Goal: Contribute content: Contribute content

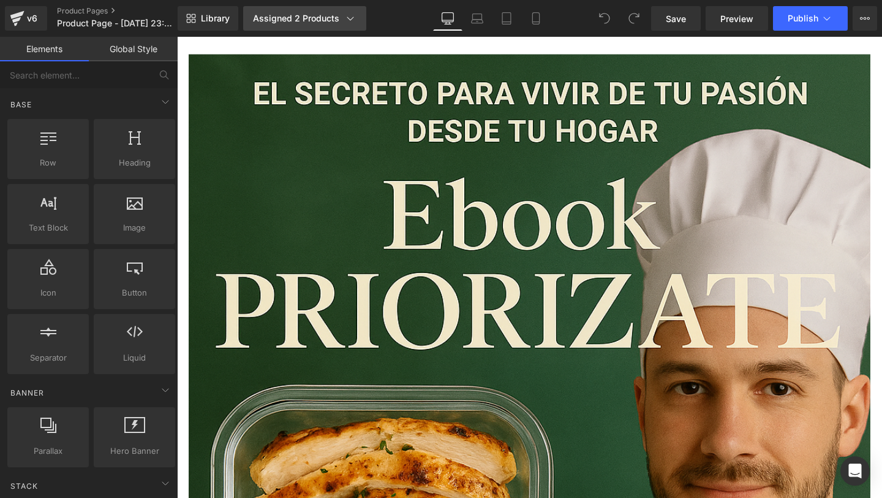
click at [319, 24] on div "Assigned 2 Products" at bounding box center [305, 18] width 104 height 12
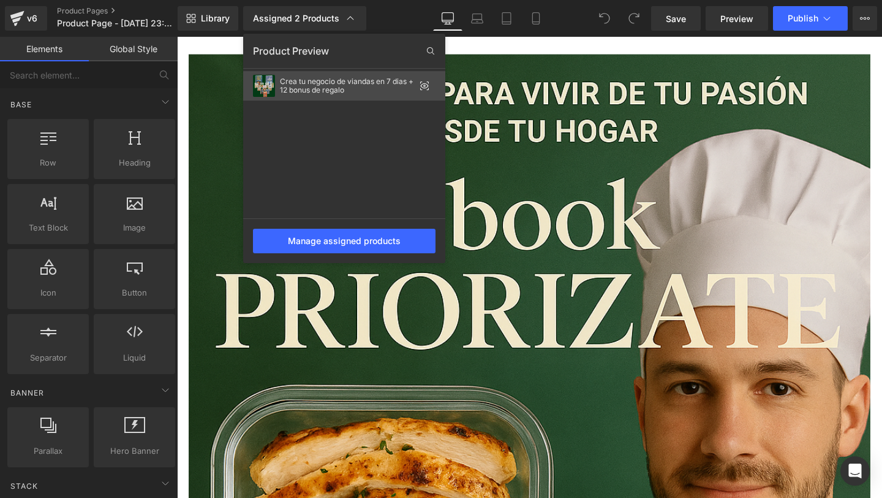
click at [323, 85] on div "Crea tu negocio de viandas en 7 dias + 12 bonus de regalo" at bounding box center [347, 85] width 135 height 17
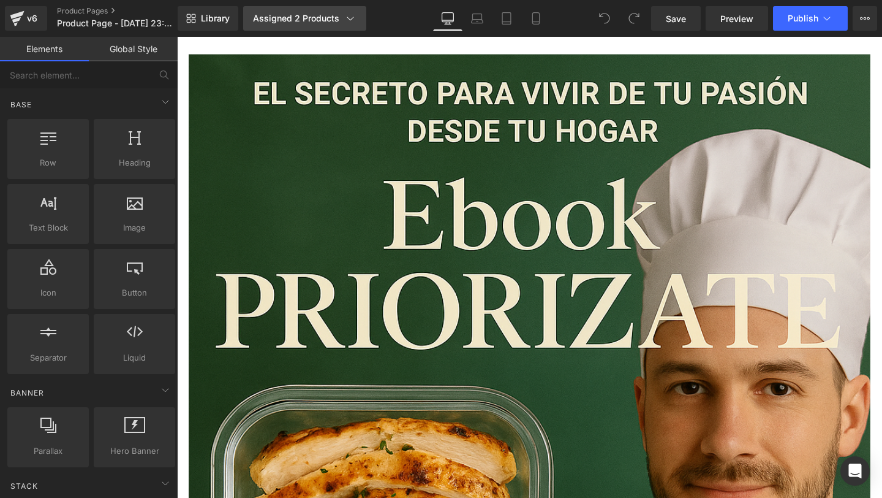
click at [357, 13] on link "Assigned 2 Products" at bounding box center [304, 18] width 123 height 25
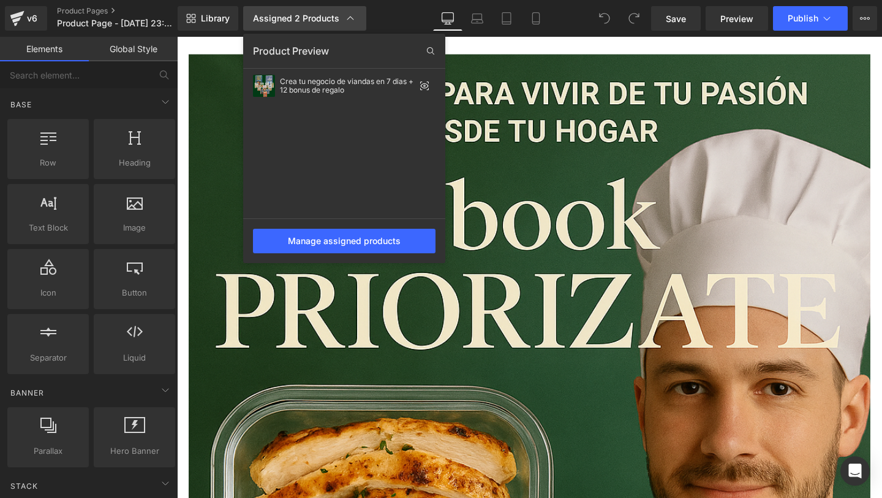
click at [357, 13] on link "Assigned 2 Products" at bounding box center [304, 18] width 123 height 25
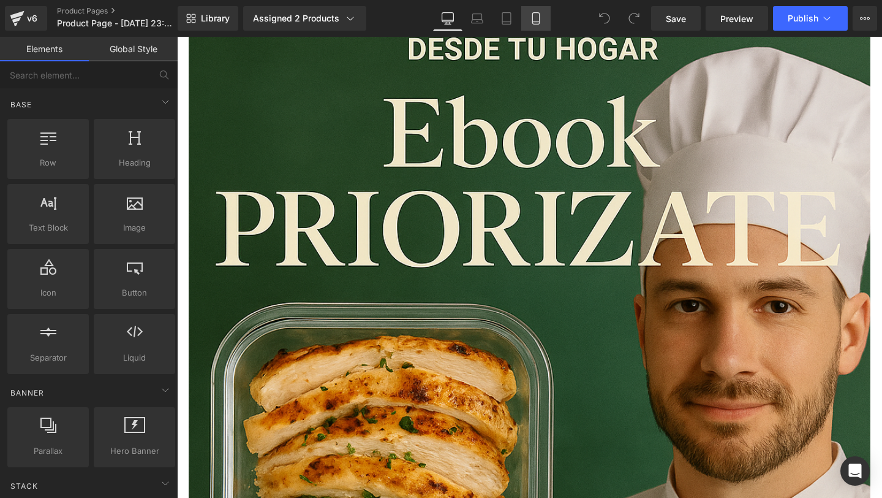
click at [538, 23] on icon at bounding box center [536, 18] width 12 height 12
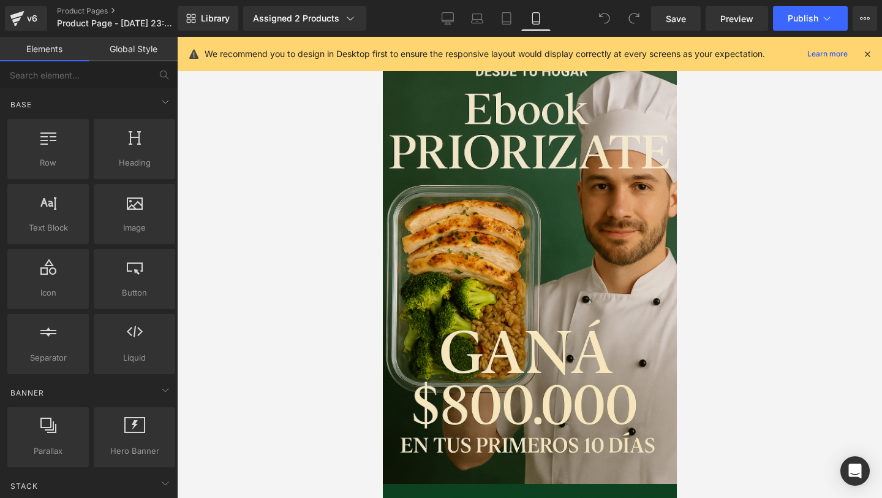
click at [869, 48] on icon at bounding box center [867, 53] width 11 height 11
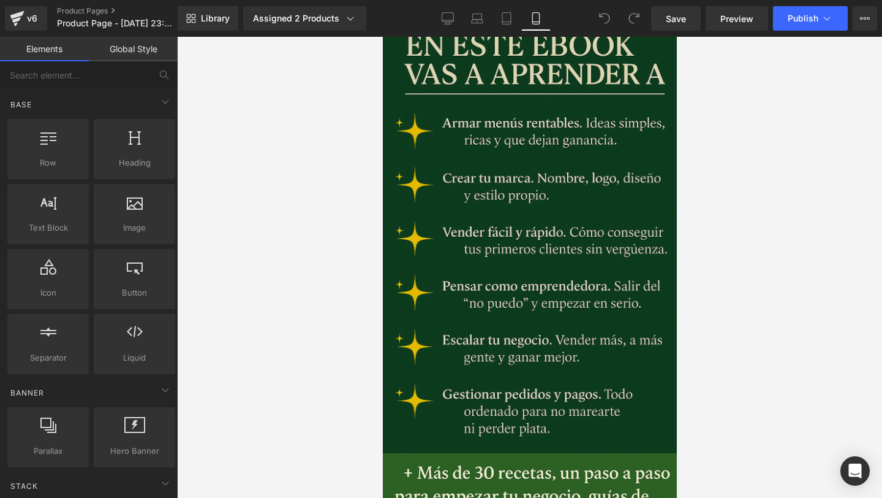
scroll to position [476, 0]
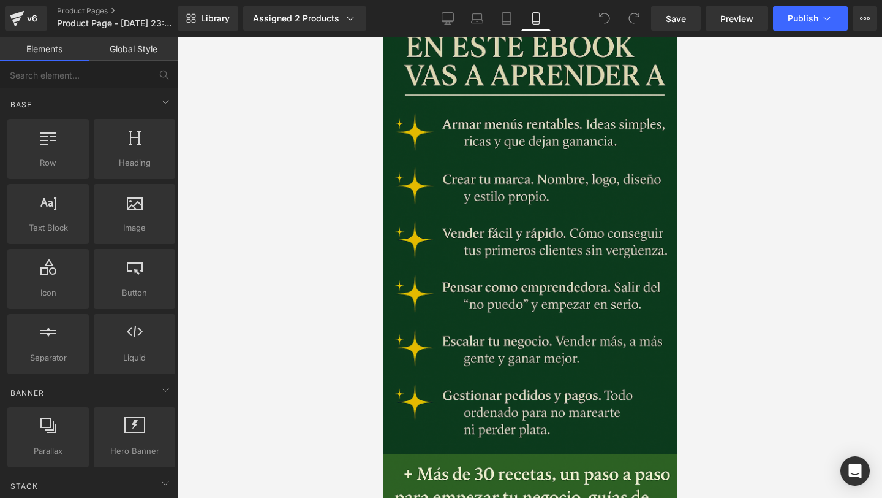
click at [462, 248] on img at bounding box center [530, 237] width 306 height 459
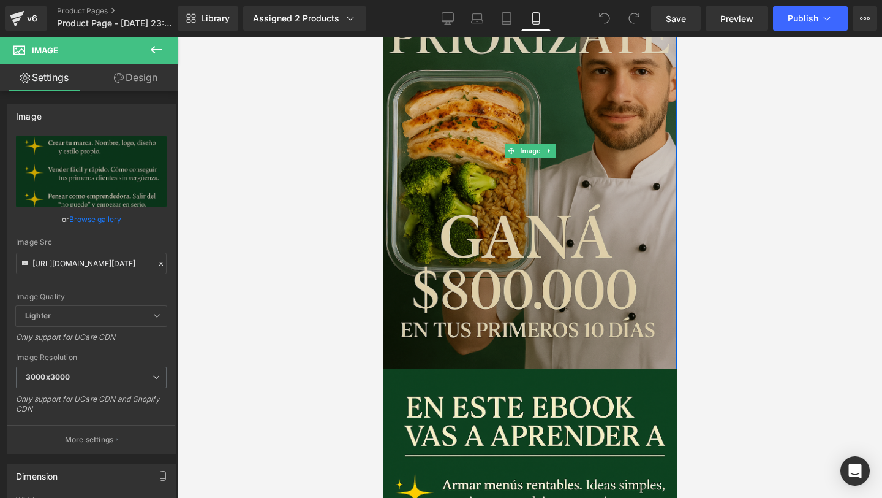
scroll to position [0, 0]
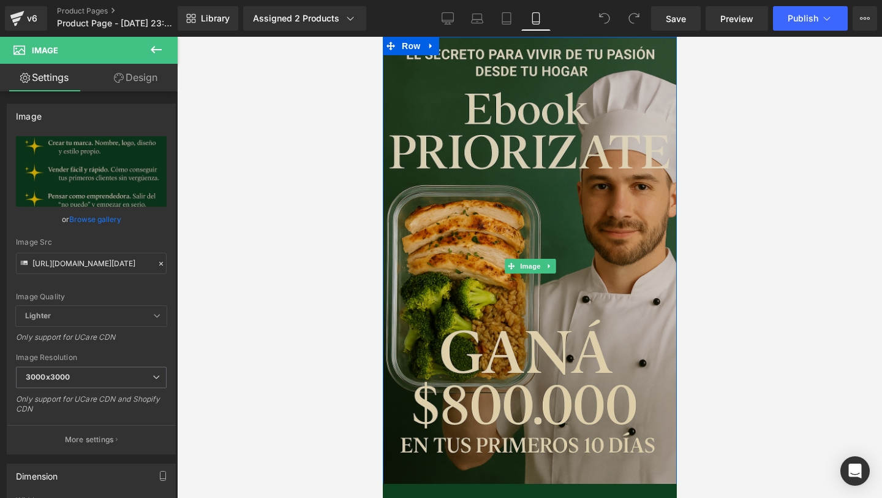
click at [414, 165] on img at bounding box center [530, 266] width 306 height 459
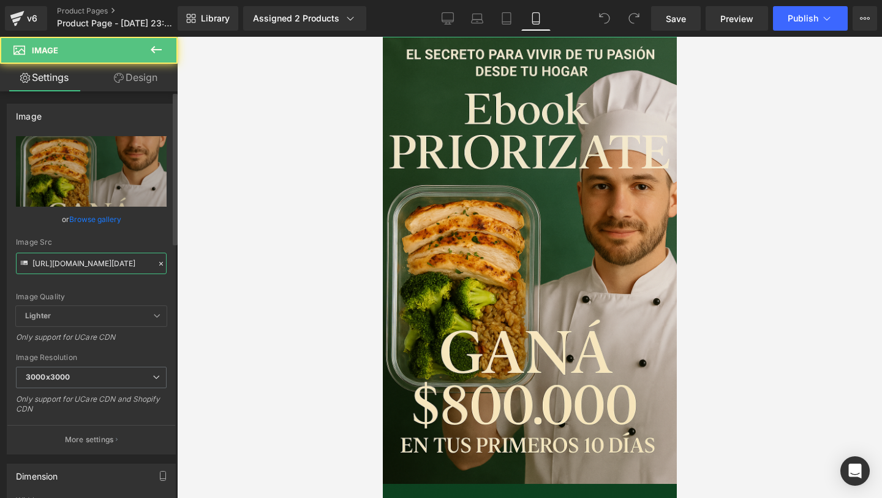
click at [48, 265] on input "[URL][DOMAIN_NAME][DATE]" at bounding box center [91, 262] width 151 height 21
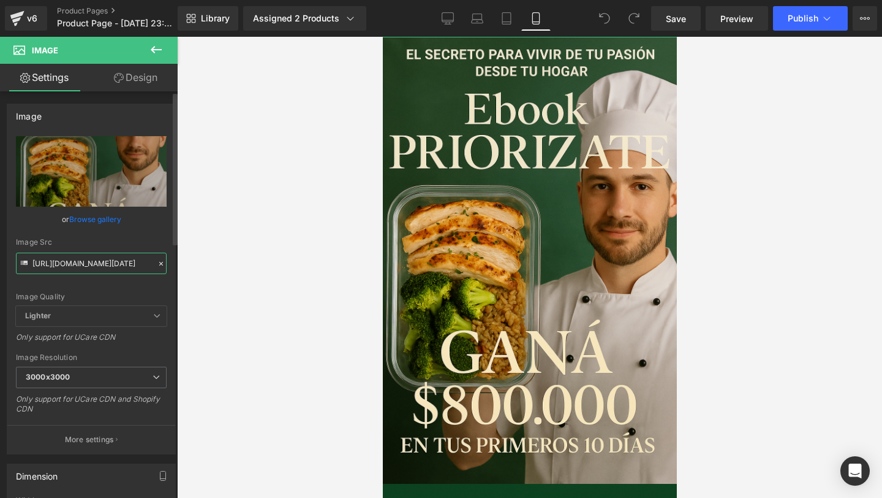
click at [48, 265] on input "[URL][DOMAIN_NAME][DATE]" at bounding box center [91, 262] width 151 height 21
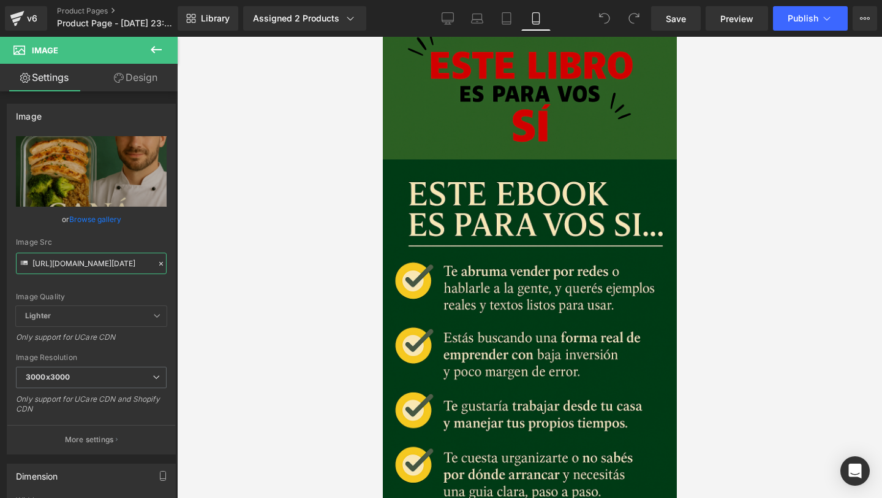
scroll to position [1258, 0]
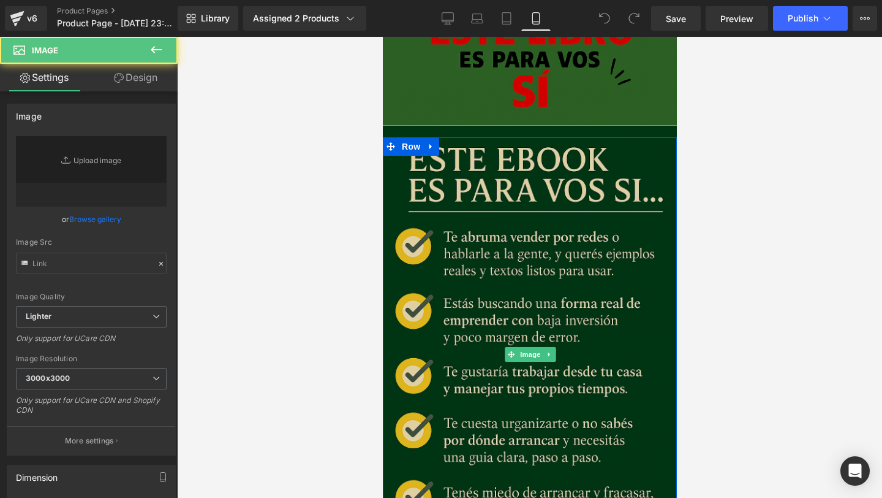
click at [567, 232] on img at bounding box center [530, 354] width 306 height 459
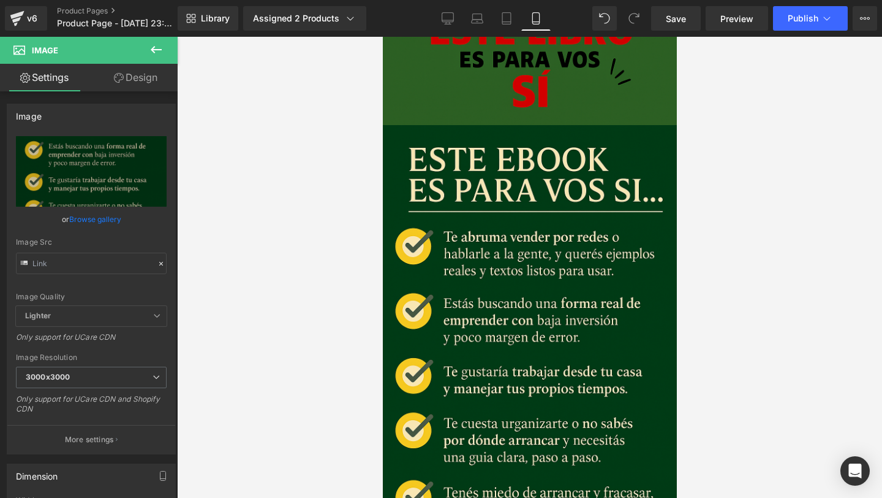
drag, startPoint x: 386, startPoint y: 139, endPoint x: 390, endPoint y: 23, distance: 115.3
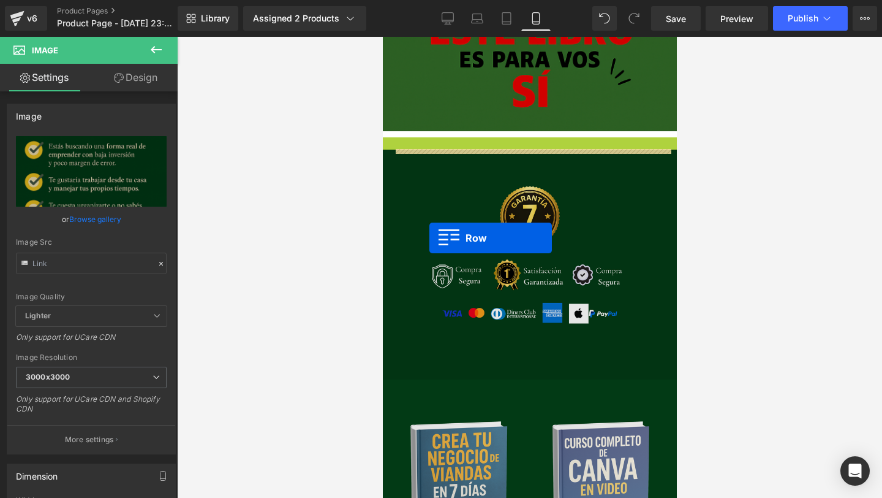
click at [441, 232] on img at bounding box center [530, 265] width 460 height 230
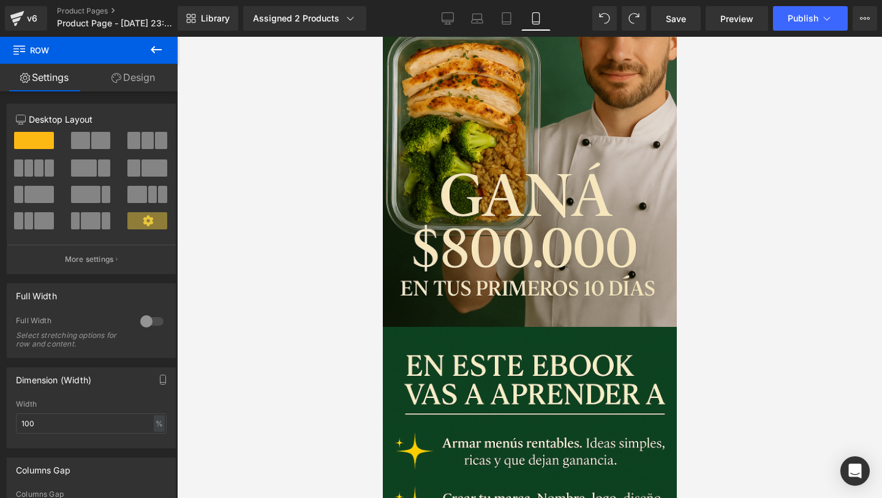
scroll to position [154, 0]
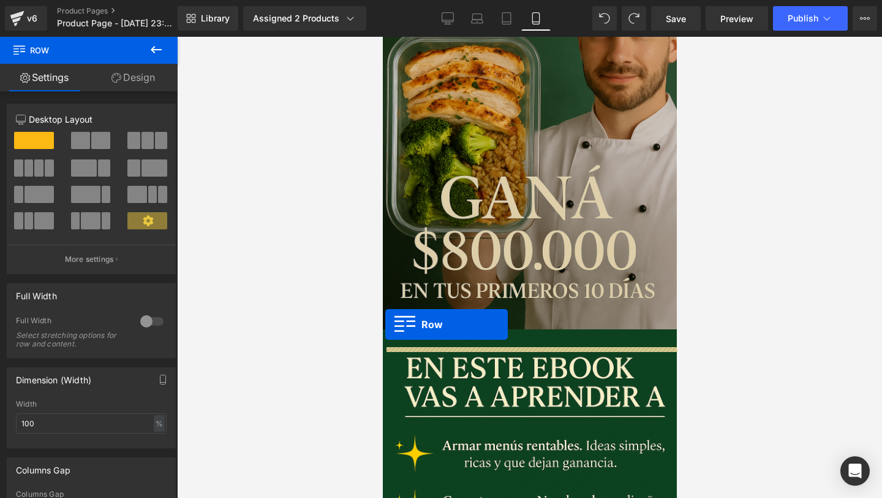
drag, startPoint x: 392, startPoint y: 149, endPoint x: 385, endPoint y: 324, distance: 175.4
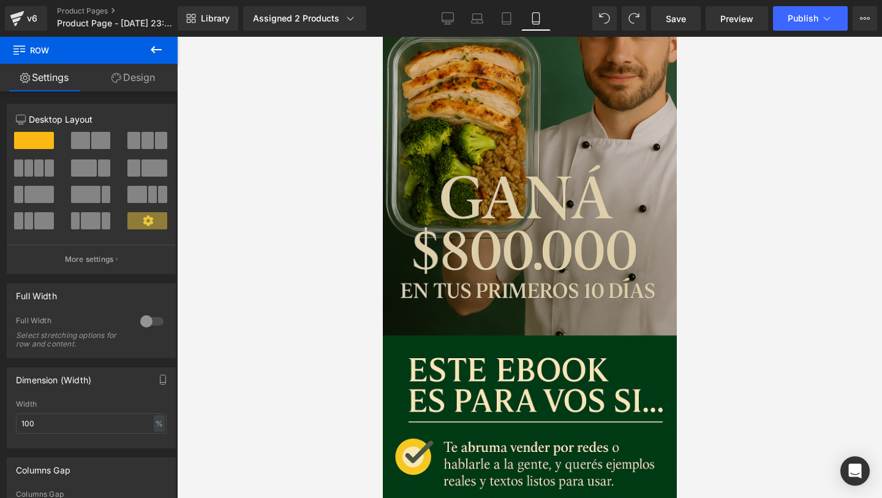
click at [566, 325] on img at bounding box center [530, 111] width 306 height 459
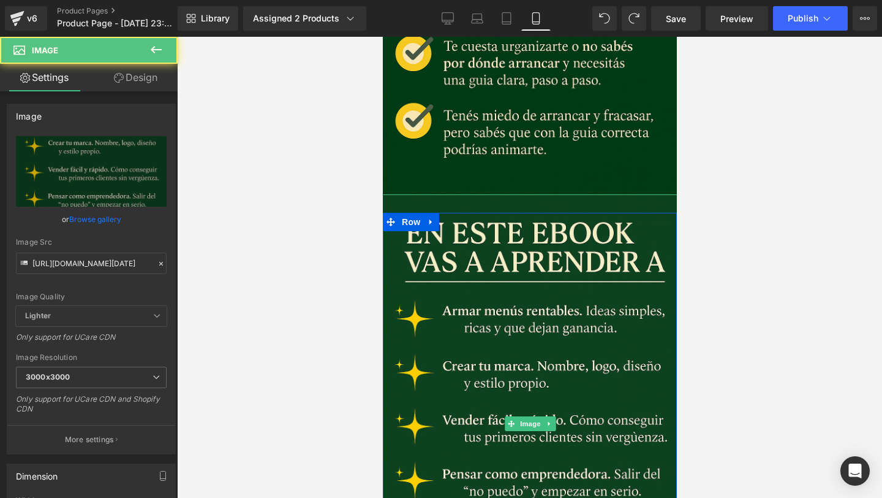
scroll to position [751, 0]
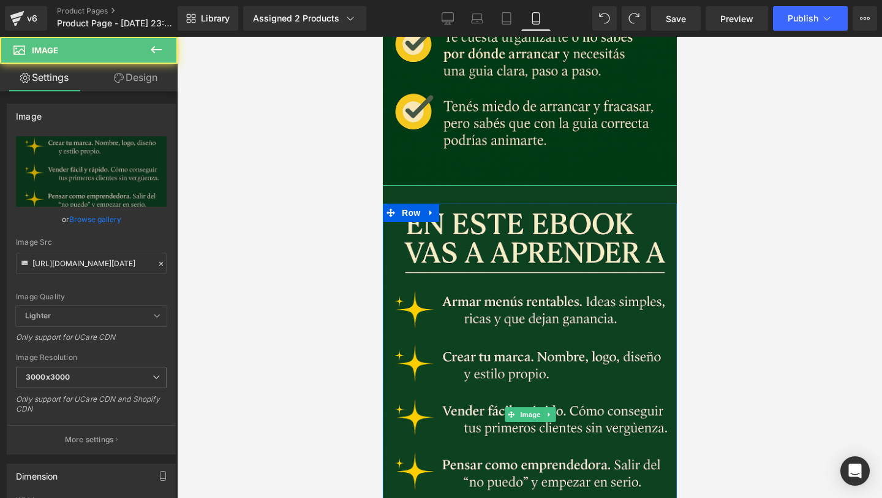
click at [566, 325] on img at bounding box center [530, 414] width 306 height 459
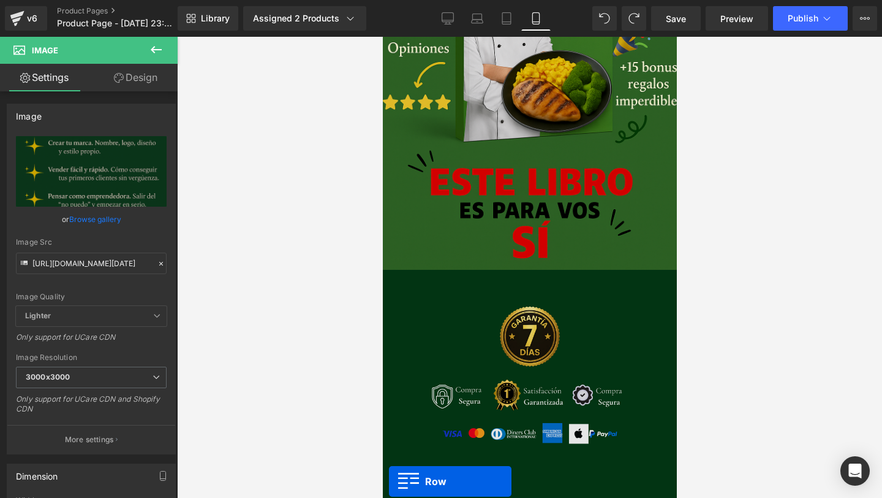
scroll to position [1229, 0]
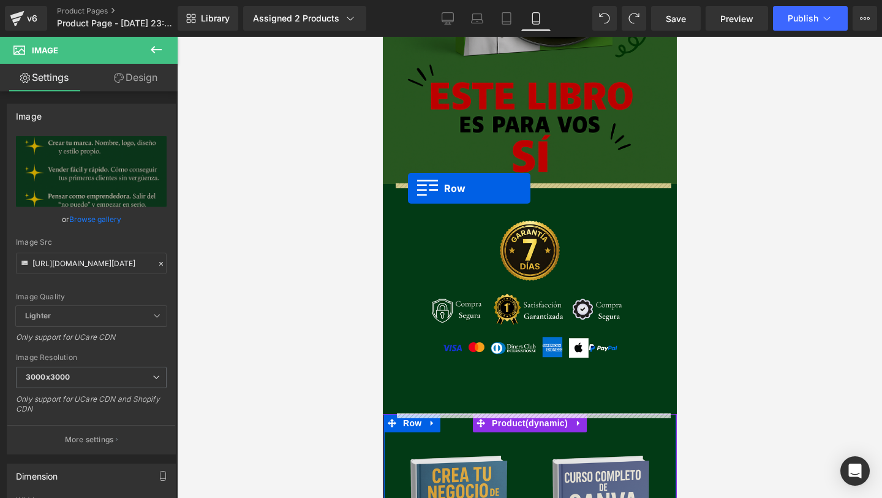
drag, startPoint x: 392, startPoint y: 210, endPoint x: 408, endPoint y: 188, distance: 26.9
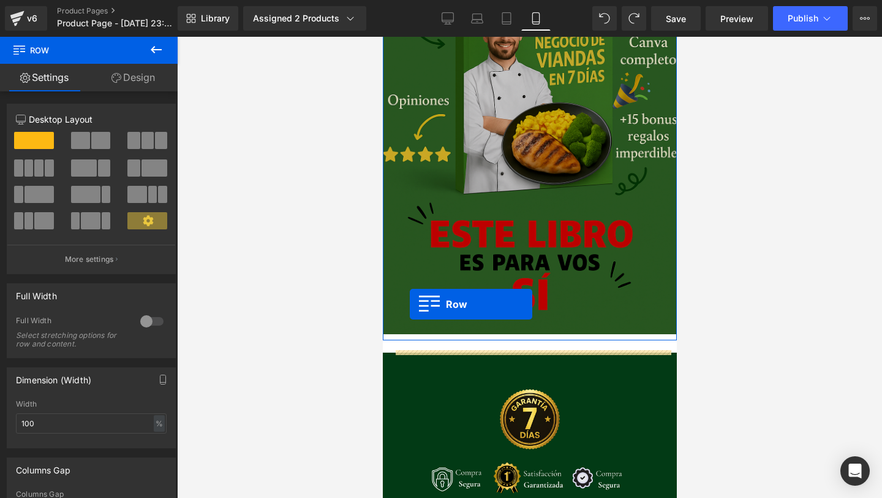
scroll to position [1029, 0]
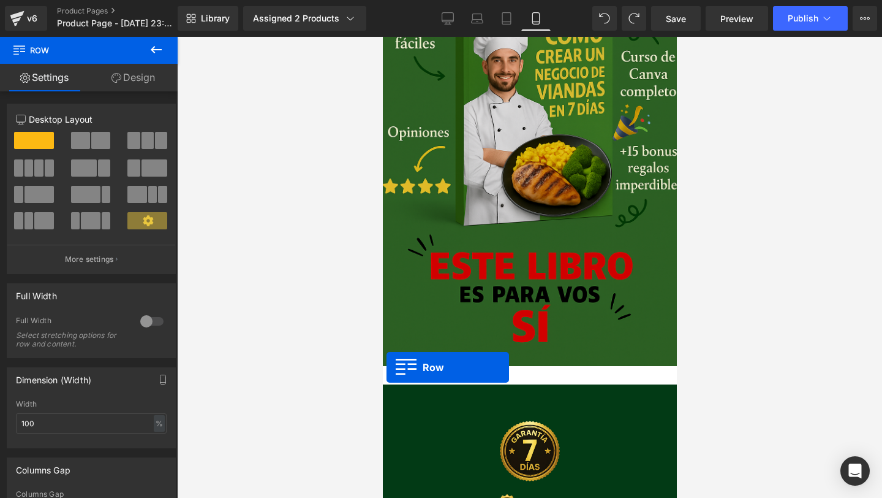
drag, startPoint x: 400, startPoint y: 234, endPoint x: 386, endPoint y: 367, distance: 133.7
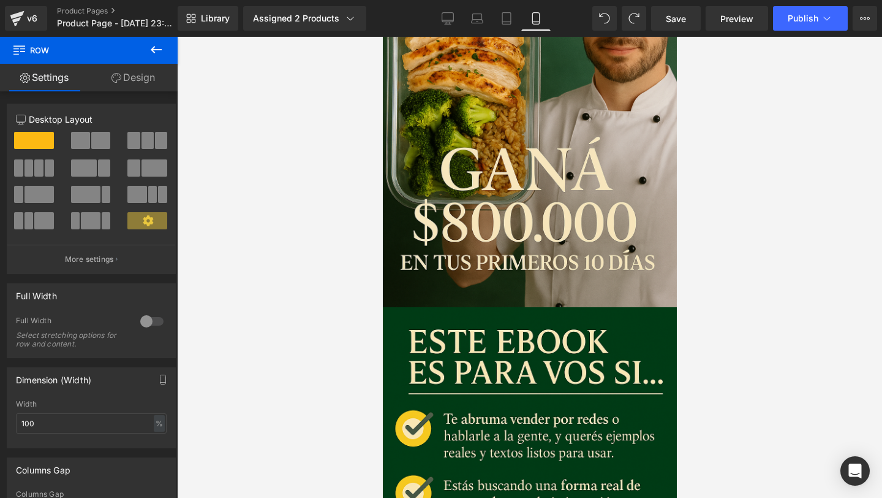
scroll to position [166, 0]
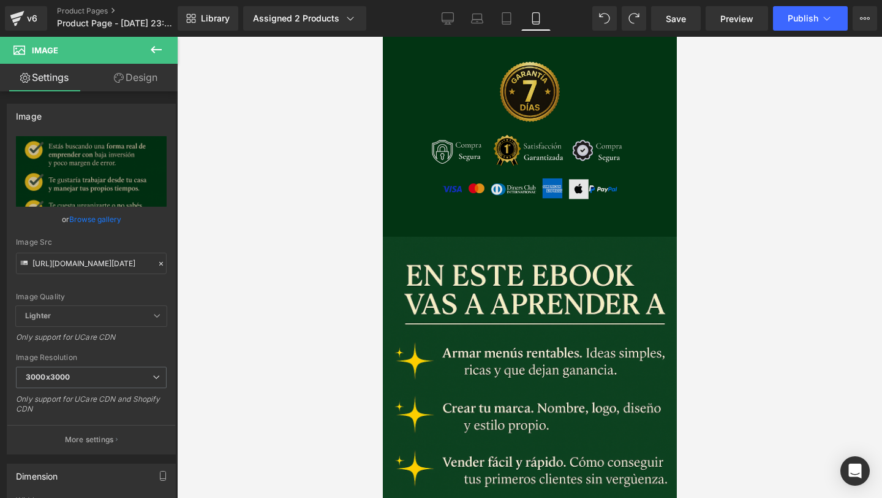
scroll to position [1370, 0]
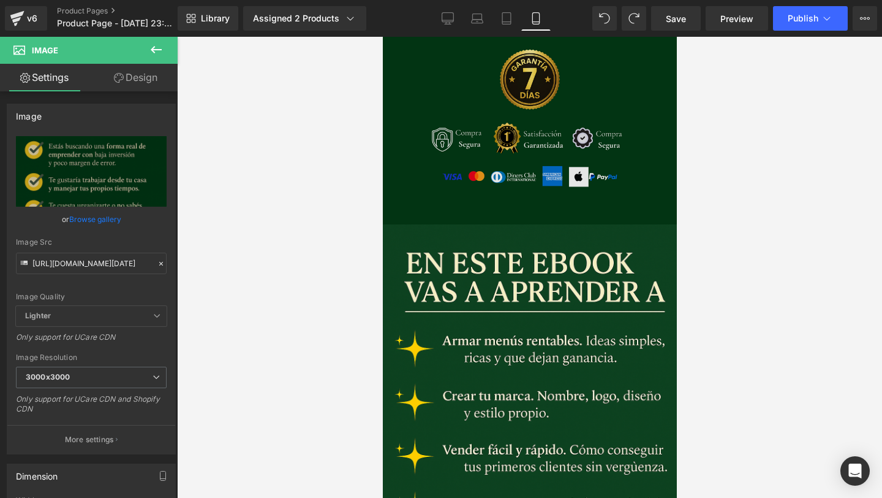
click at [561, 310] on img at bounding box center [530, 453] width 306 height 459
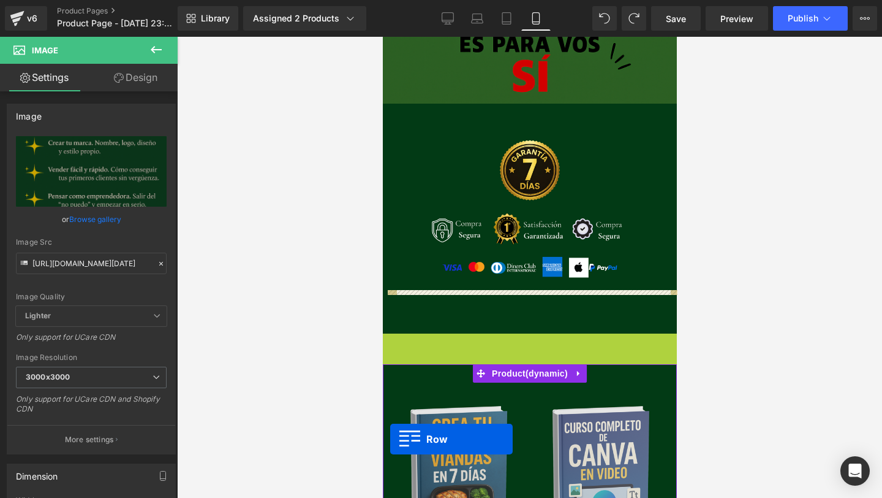
scroll to position [1365, 0]
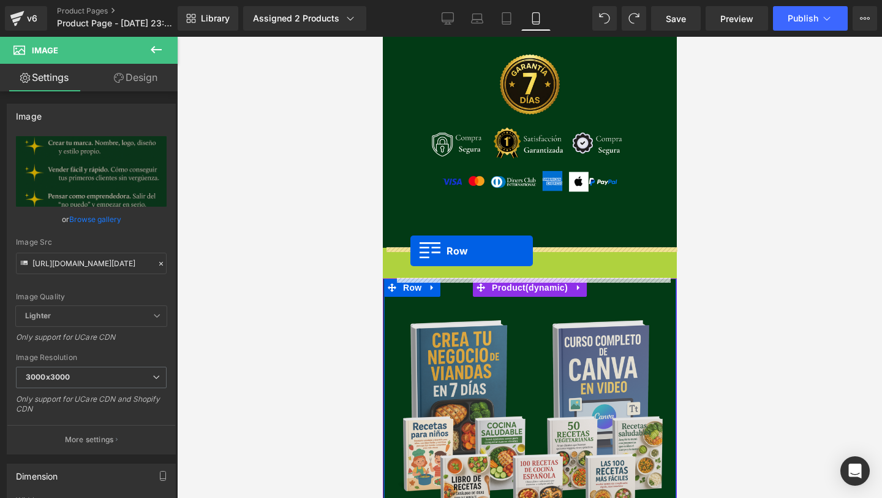
drag, startPoint x: 389, startPoint y: 251, endPoint x: 410, endPoint y: 251, distance: 20.8
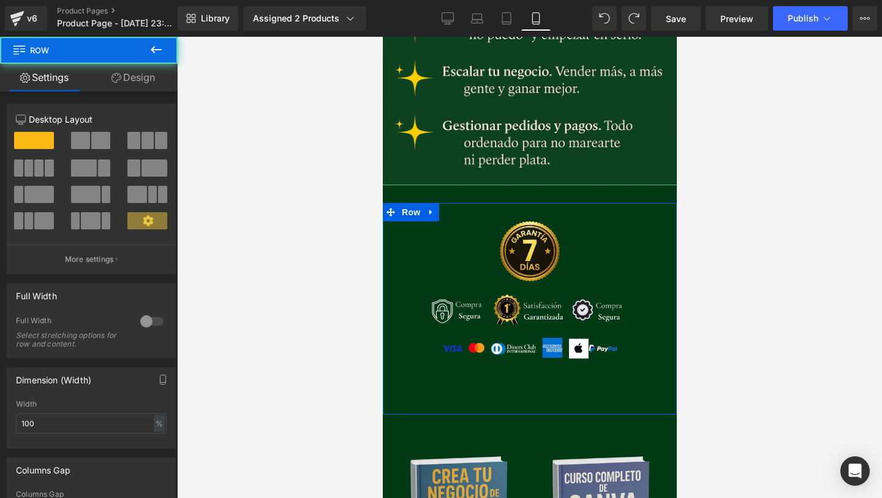
scroll to position [1614, 0]
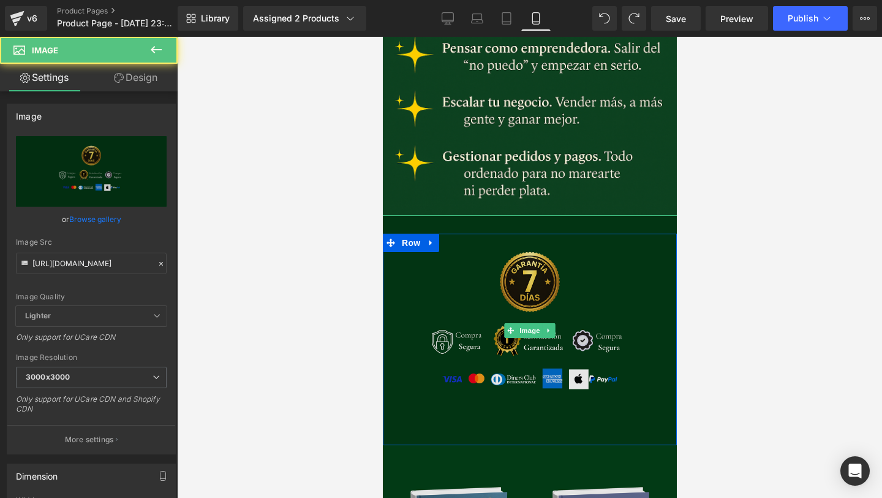
click at [664, 295] on img at bounding box center [530, 330] width 460 height 230
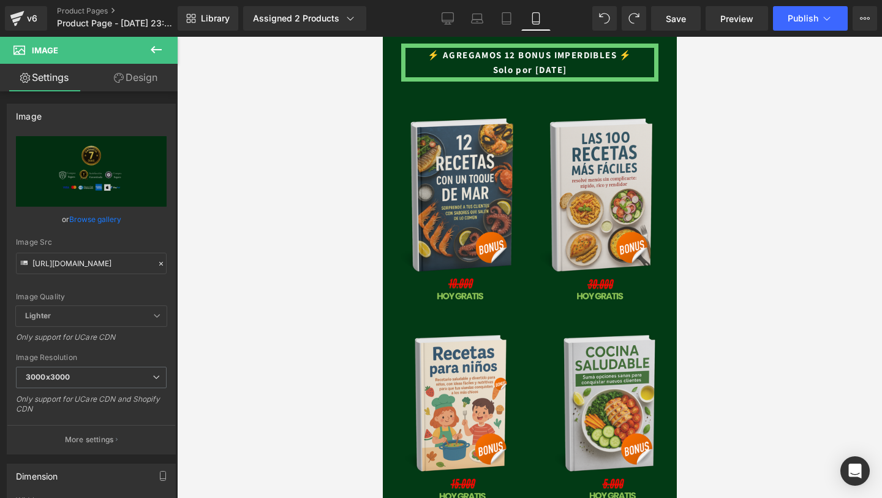
scroll to position [3045, 0]
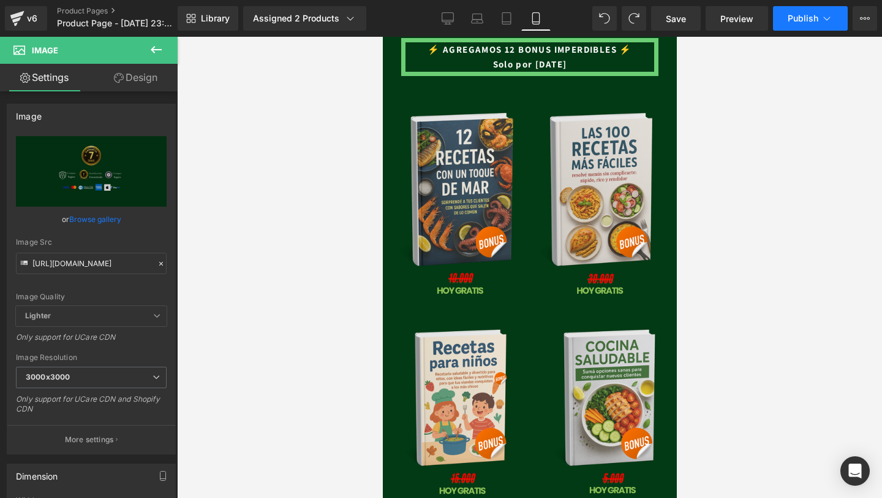
click at [801, 29] on button "Publish" at bounding box center [810, 18] width 75 height 25
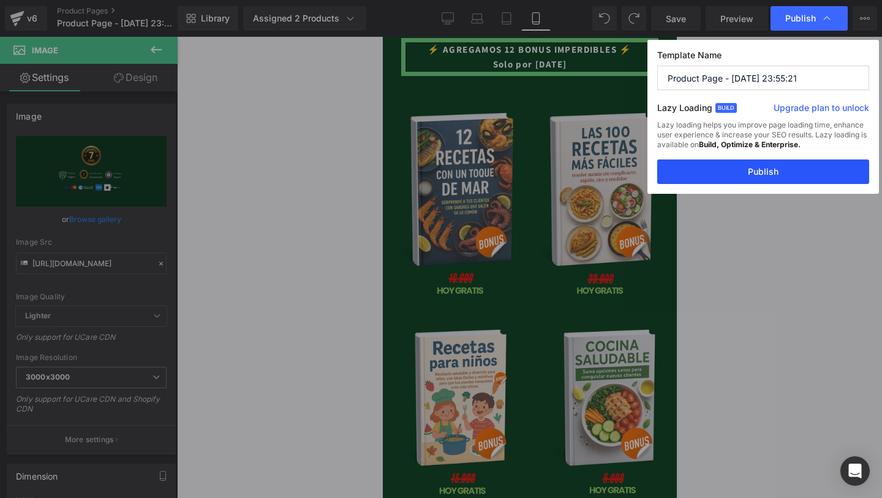
click at [694, 176] on button "Publish" at bounding box center [764, 171] width 212 height 25
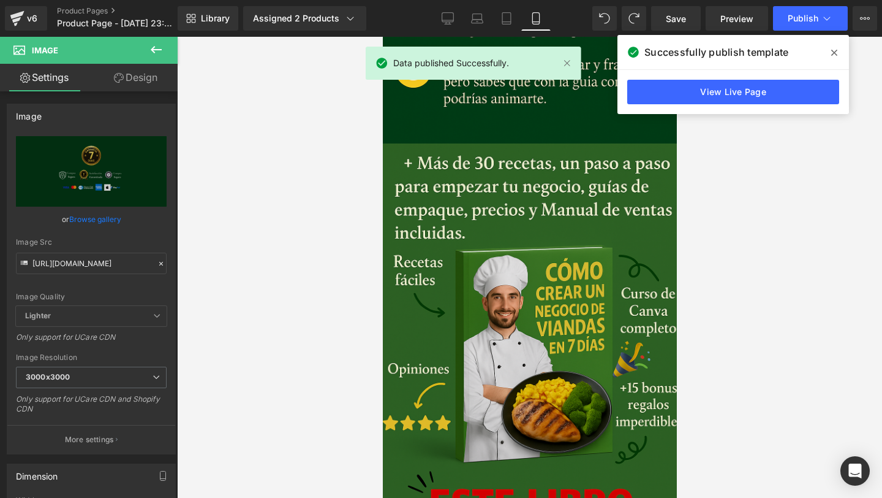
scroll to position [794, 0]
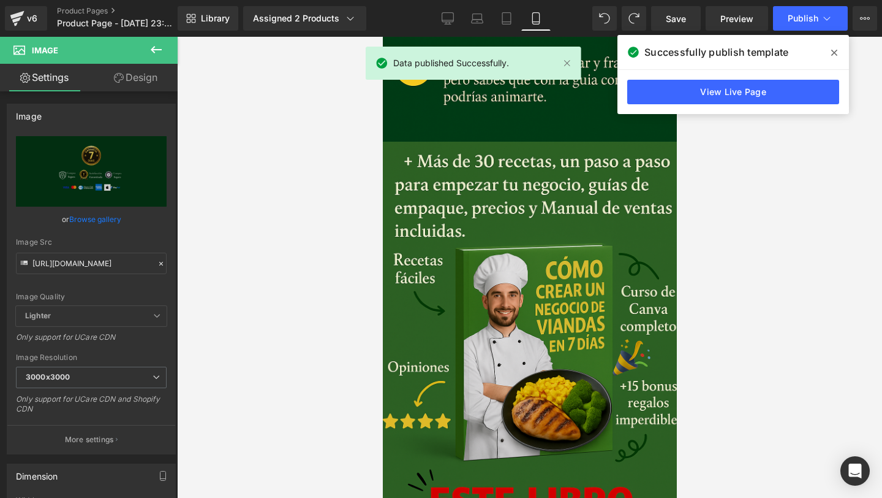
click at [559, 202] on img at bounding box center [530, 371] width 306 height 459
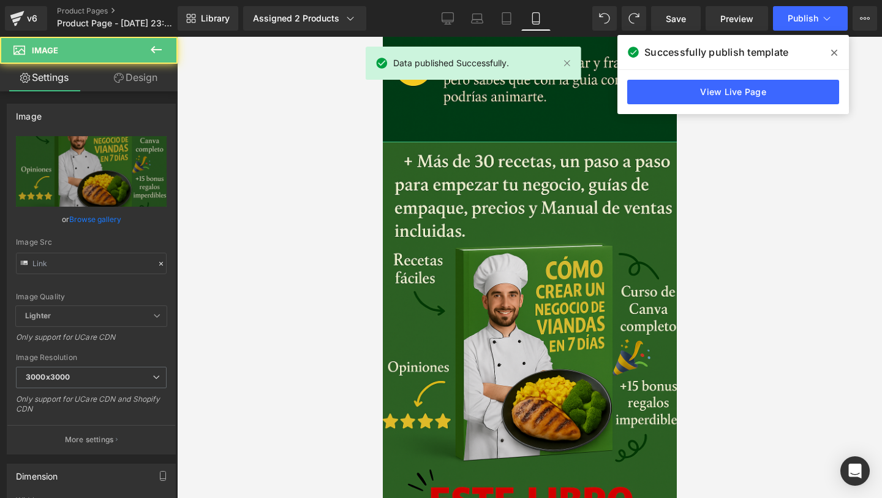
click at [134, 83] on link "Design" at bounding box center [135, 78] width 89 height 28
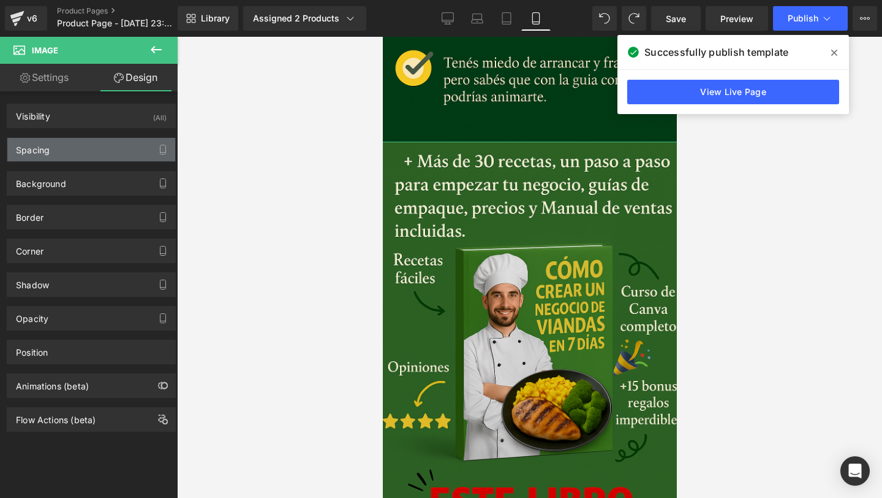
click at [90, 159] on div "Spacing" at bounding box center [91, 149] width 168 height 23
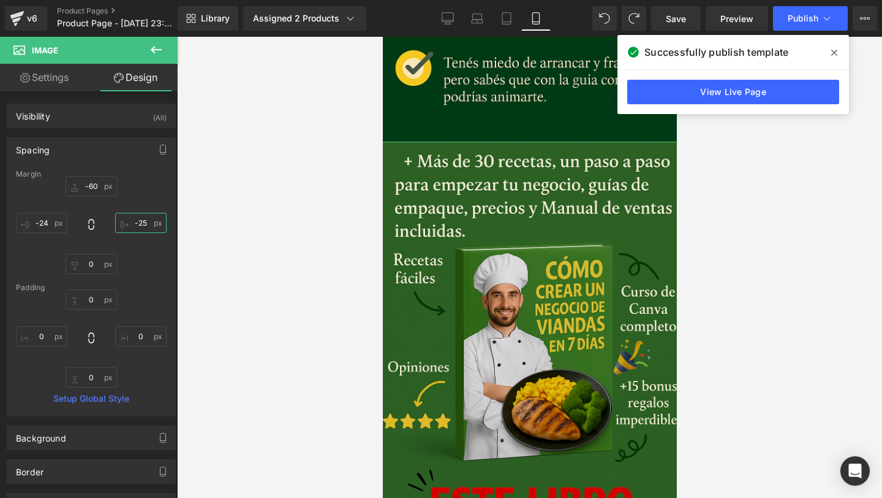
click at [133, 224] on input "-25" at bounding box center [140, 223] width 51 height 20
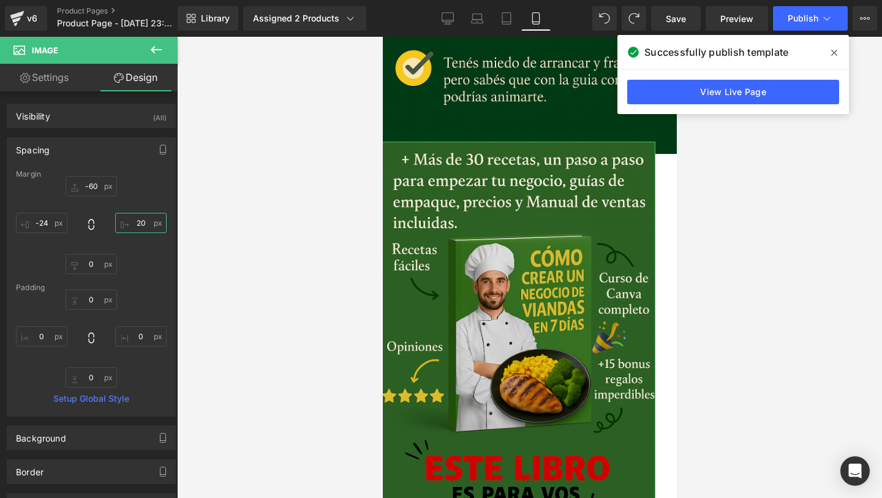
type input "2"
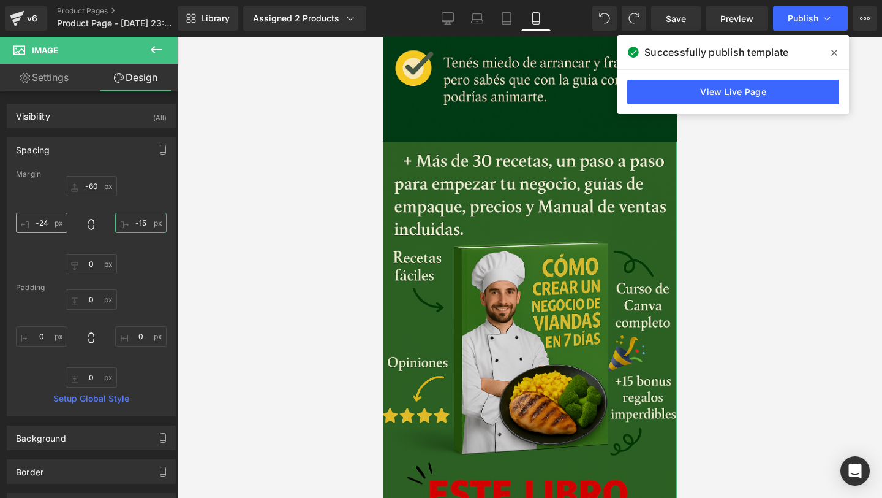
type input "-15"
click at [46, 221] on input "-24" at bounding box center [41, 223] width 51 height 20
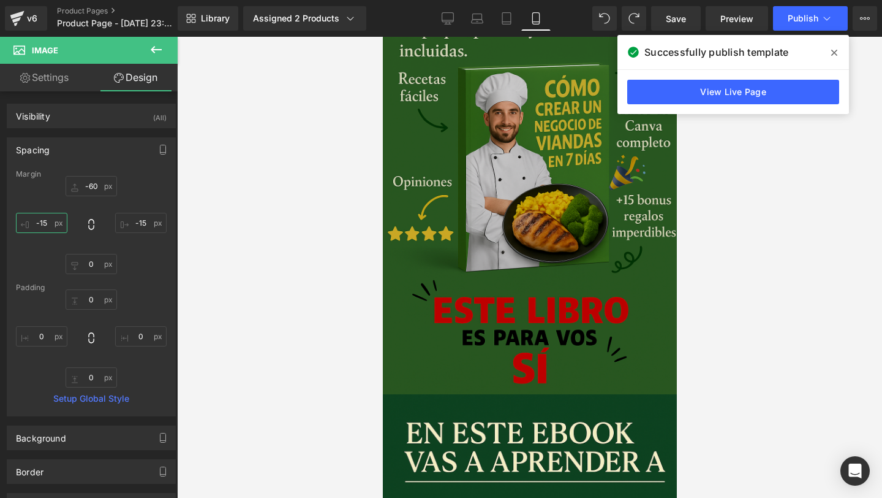
scroll to position [1071, 0]
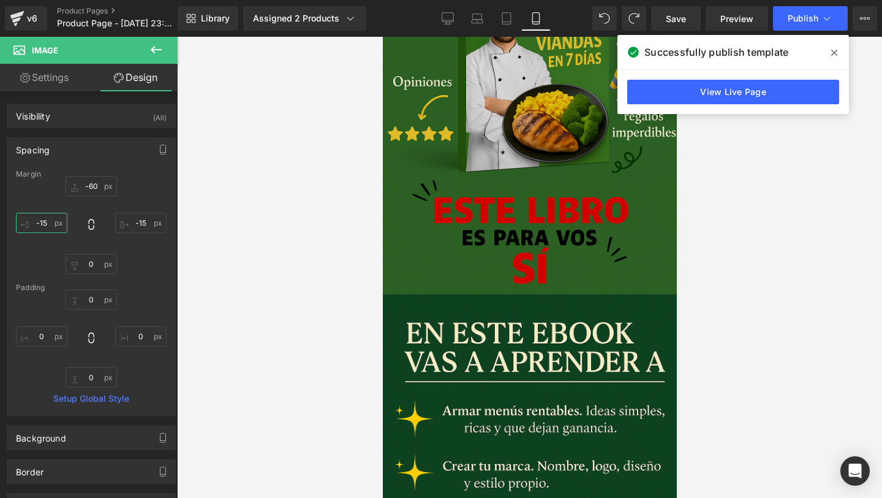
type input "-15"
click at [838, 39] on div "Successfully publish template" at bounding box center [734, 52] width 232 height 34
click at [836, 50] on icon at bounding box center [835, 53] width 6 height 10
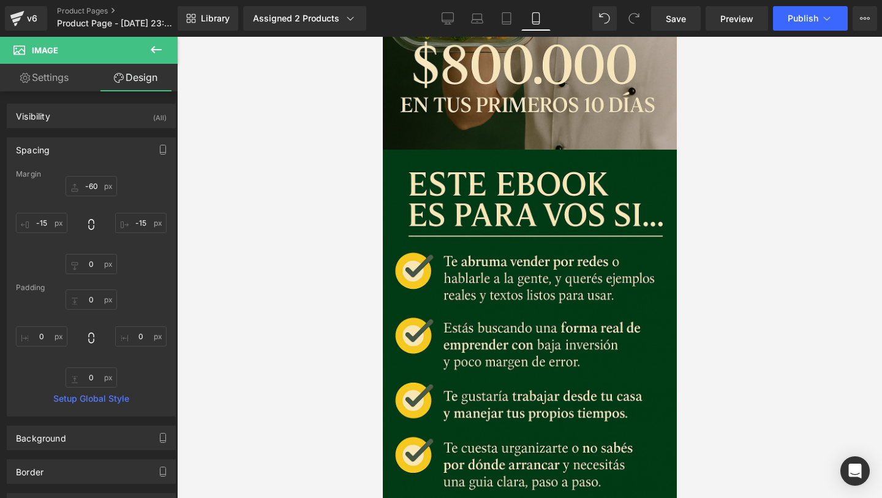
scroll to position [335, 0]
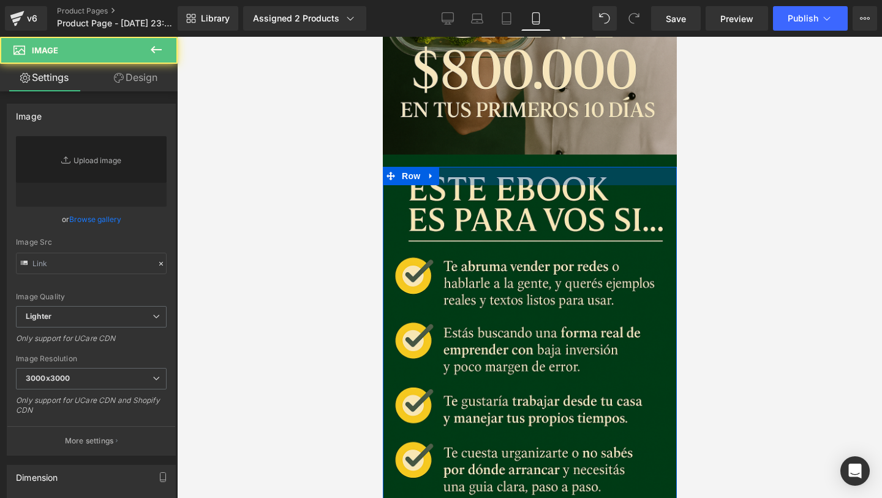
click at [575, 178] on div "Image Row" at bounding box center [529, 393] width 294 height 453
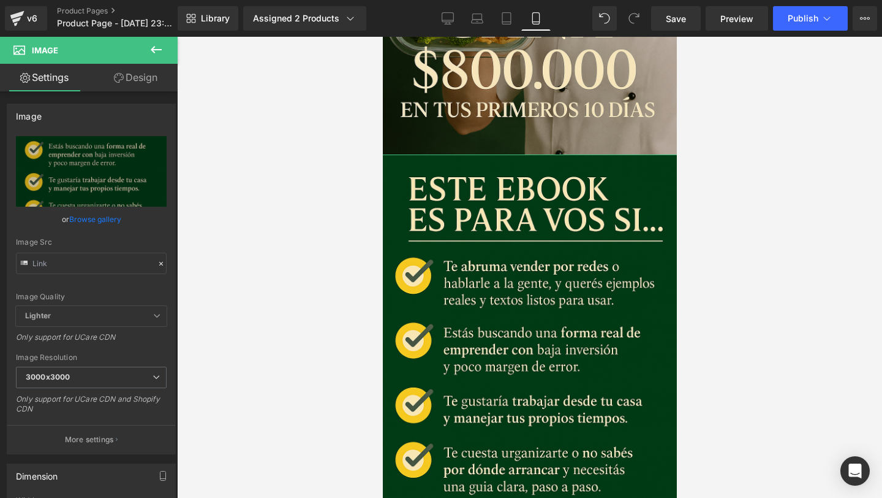
click at [131, 77] on link "Design" at bounding box center [135, 78] width 89 height 28
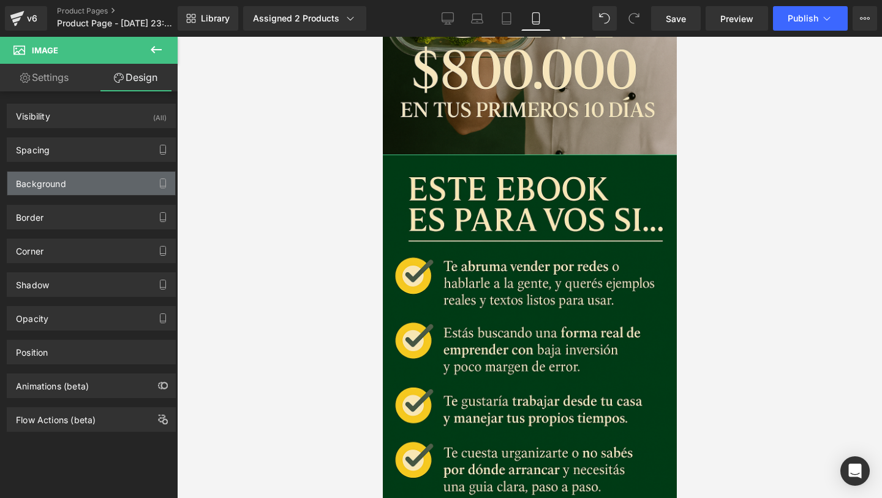
click at [102, 181] on div "Background" at bounding box center [91, 183] width 168 height 23
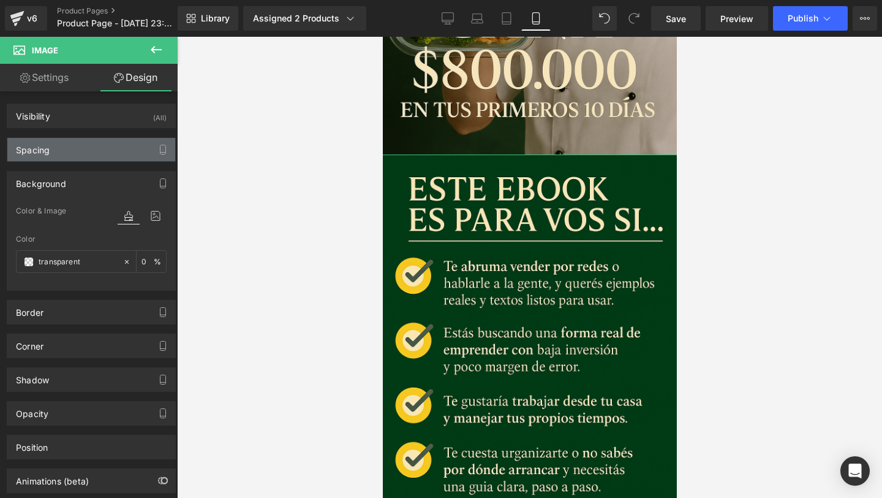
click at [107, 156] on div "Spacing" at bounding box center [91, 149] width 168 height 23
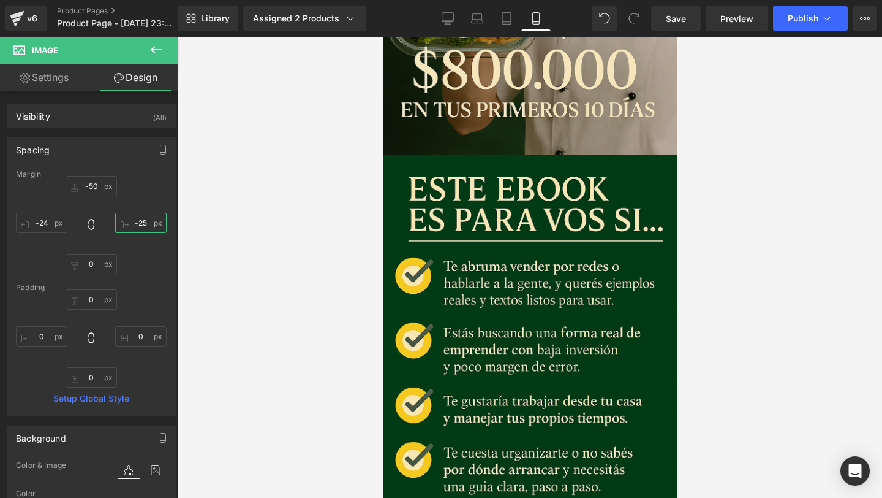
click at [135, 222] on input "-25" at bounding box center [140, 223] width 51 height 20
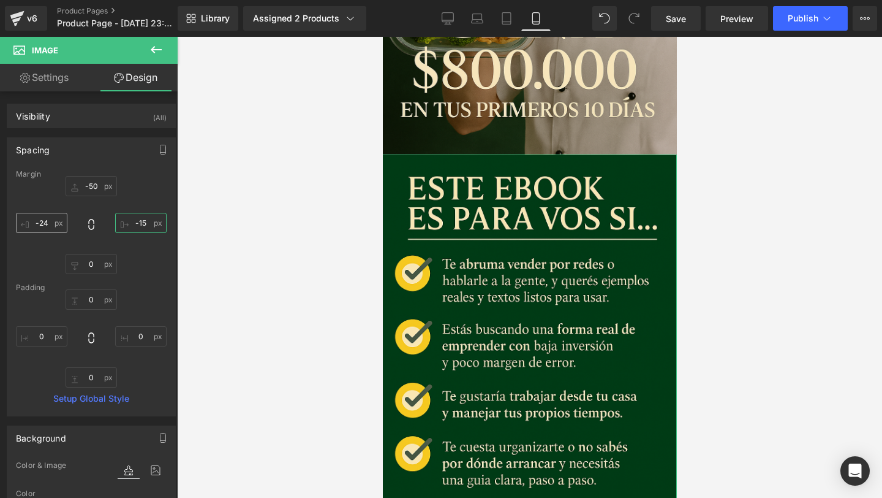
type input "-15"
click at [42, 224] on input "-24" at bounding box center [41, 223] width 51 height 20
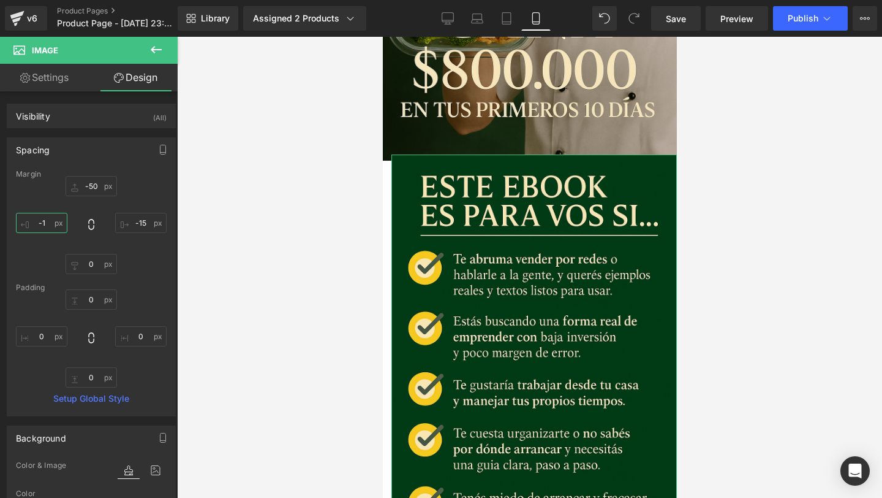
type input "-15"
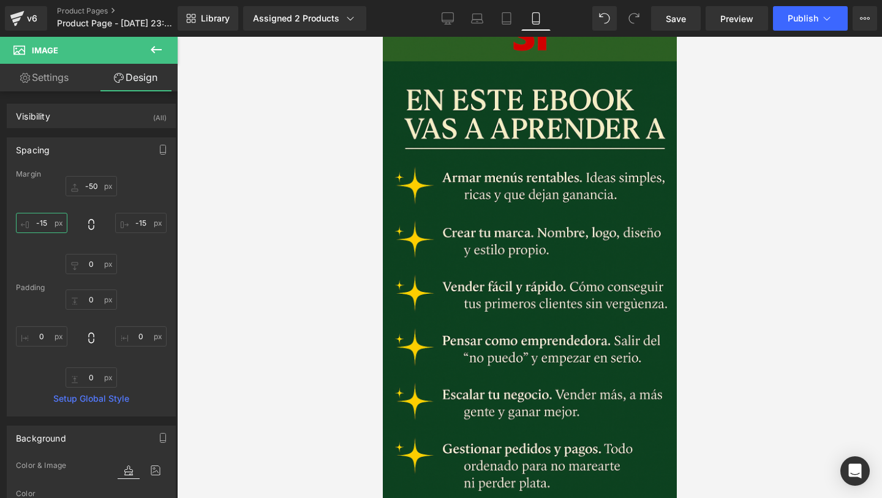
scroll to position [1308, 0]
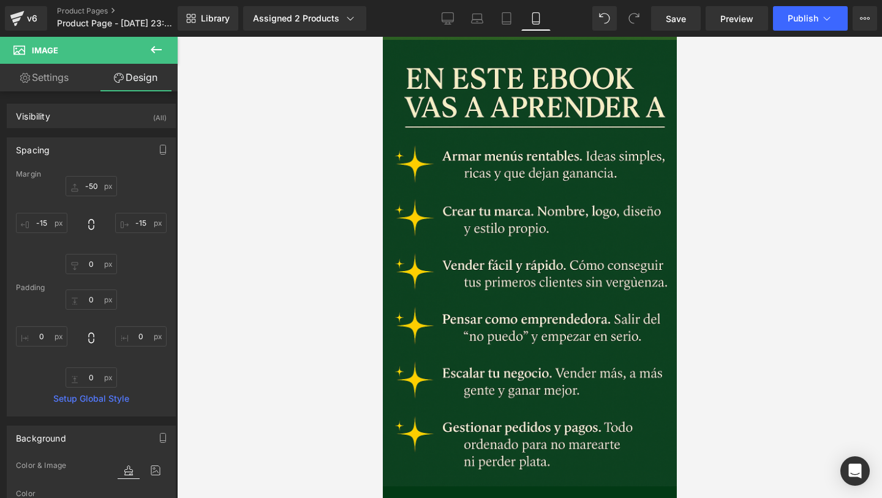
click at [537, 395] on img at bounding box center [530, 269] width 306 height 459
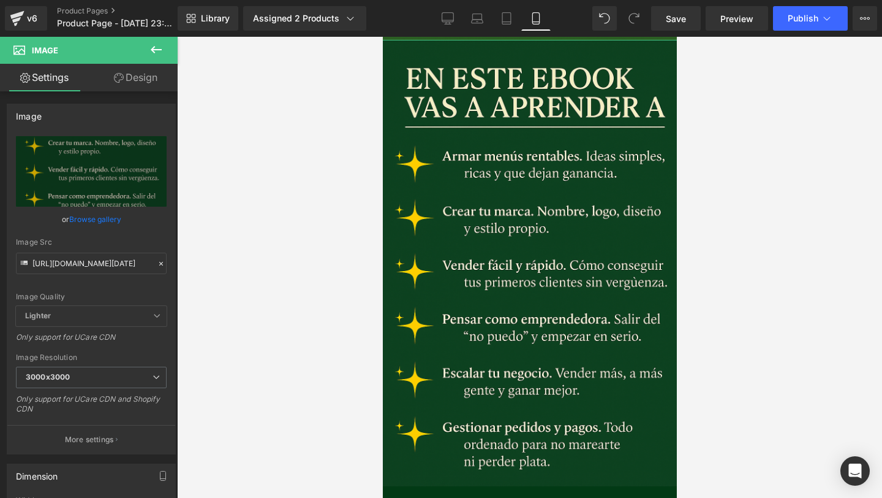
click at [140, 75] on link "Design" at bounding box center [135, 78] width 89 height 28
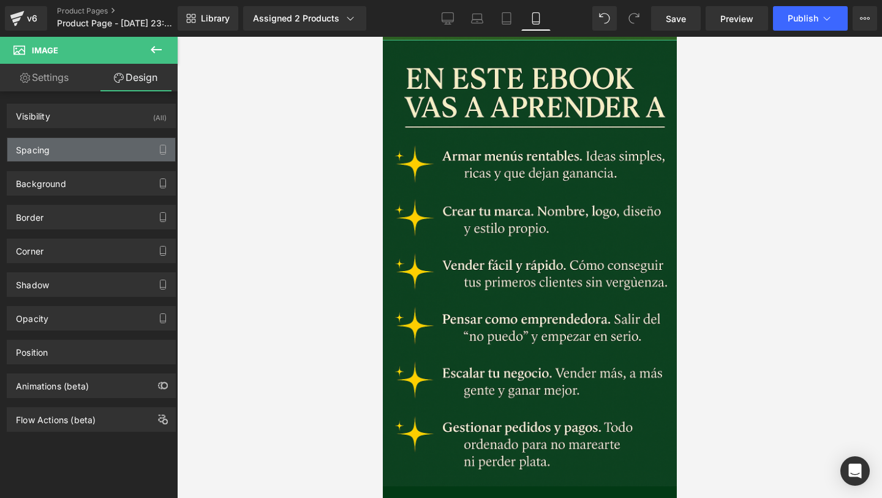
click at [112, 144] on div "Spacing" at bounding box center [91, 149] width 168 height 23
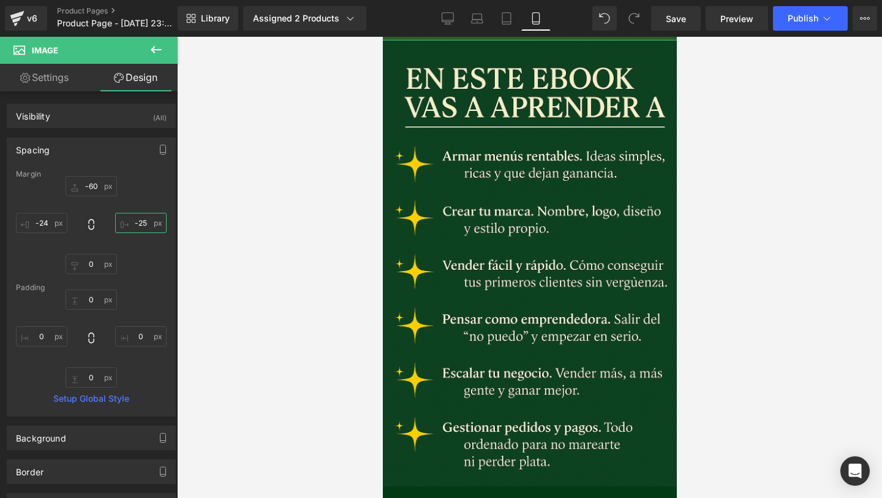
click at [131, 223] on input "-25" at bounding box center [140, 223] width 51 height 20
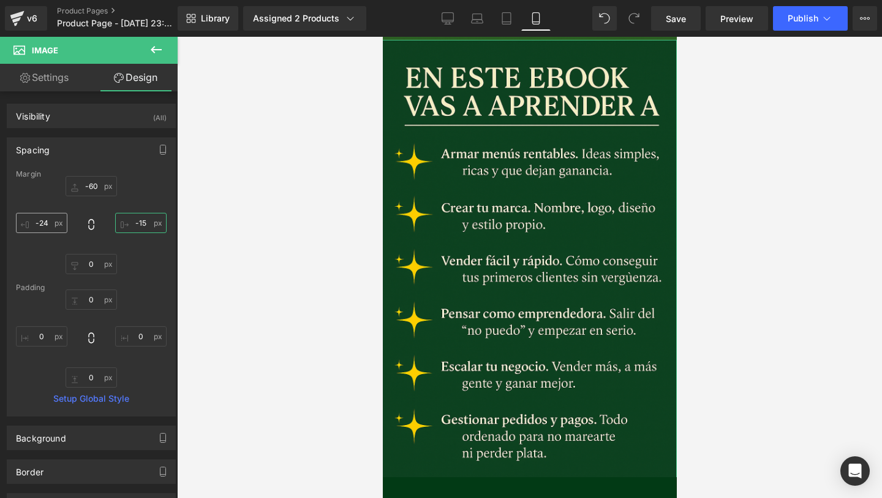
type input "-15"
click at [47, 220] on input "-24" at bounding box center [41, 223] width 51 height 20
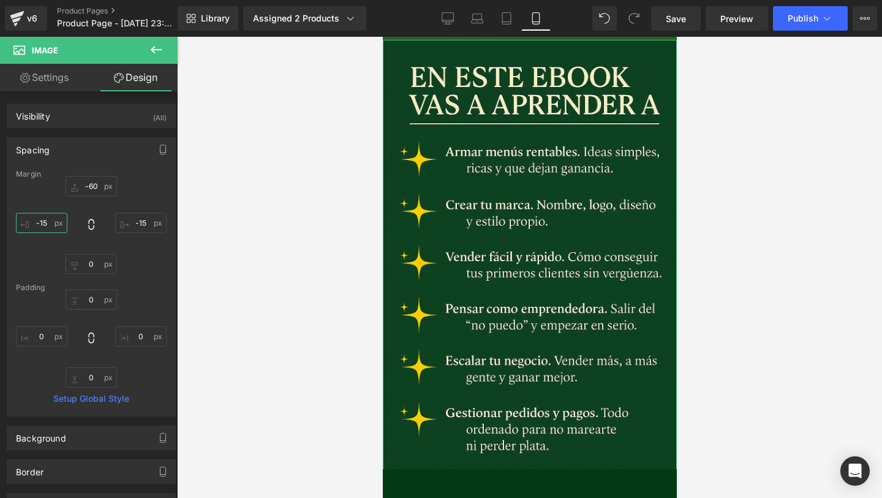
type input "-15"
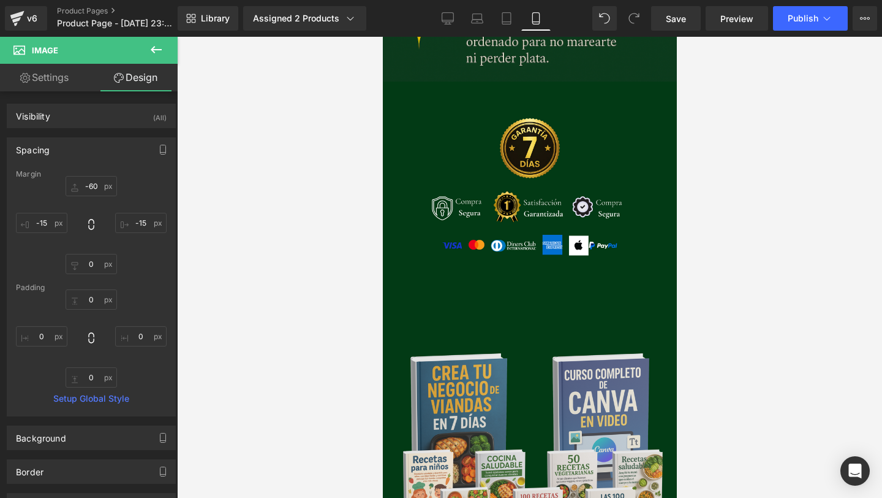
scroll to position [1697, 0]
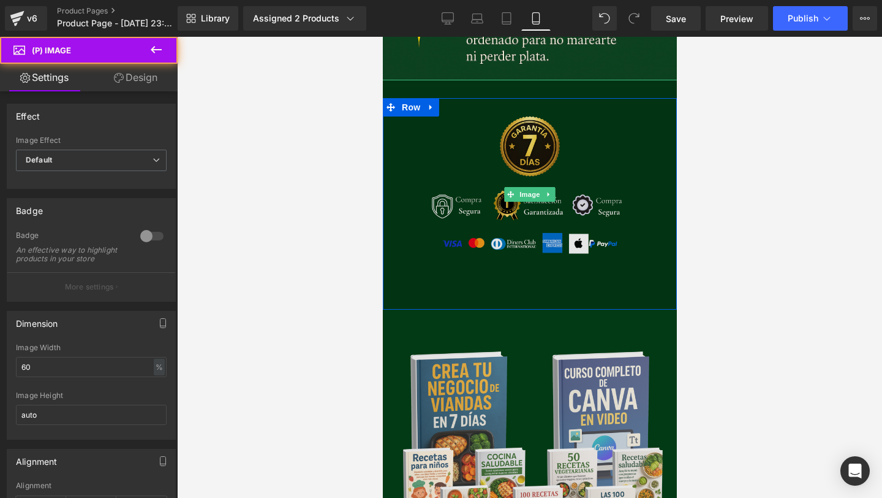
click at [511, 281] on img at bounding box center [530, 195] width 460 height 230
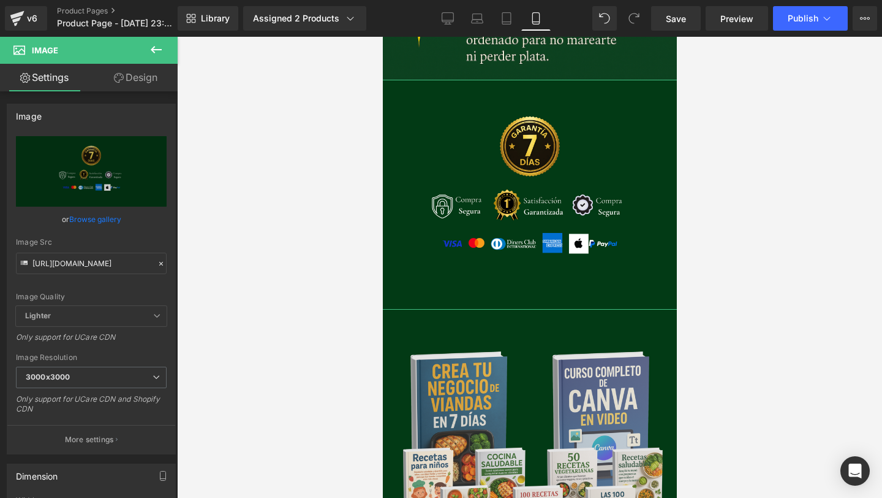
click at [129, 88] on link "Design" at bounding box center [135, 78] width 89 height 28
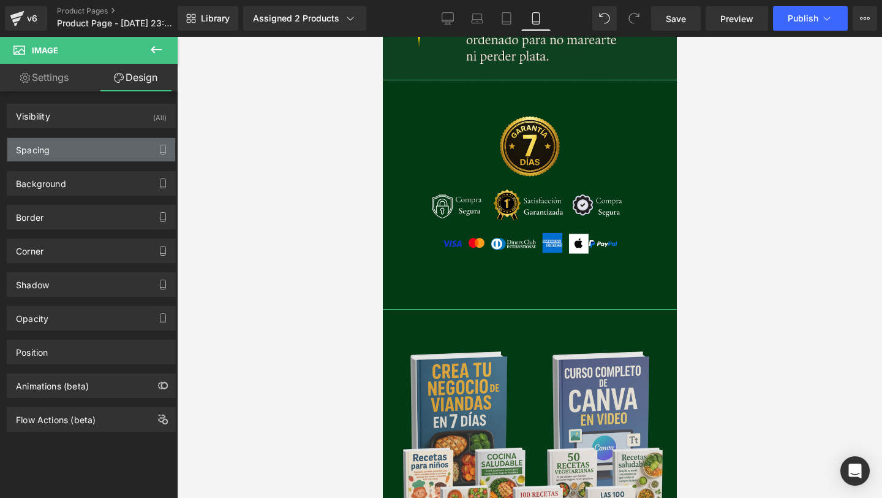
click at [104, 148] on div "Spacing" at bounding box center [91, 149] width 168 height 23
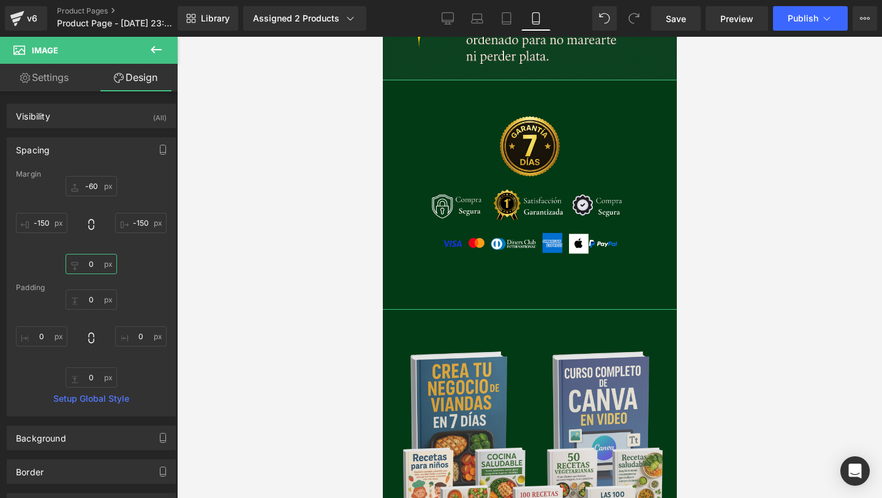
click at [93, 262] on input "0" at bounding box center [91, 264] width 51 height 20
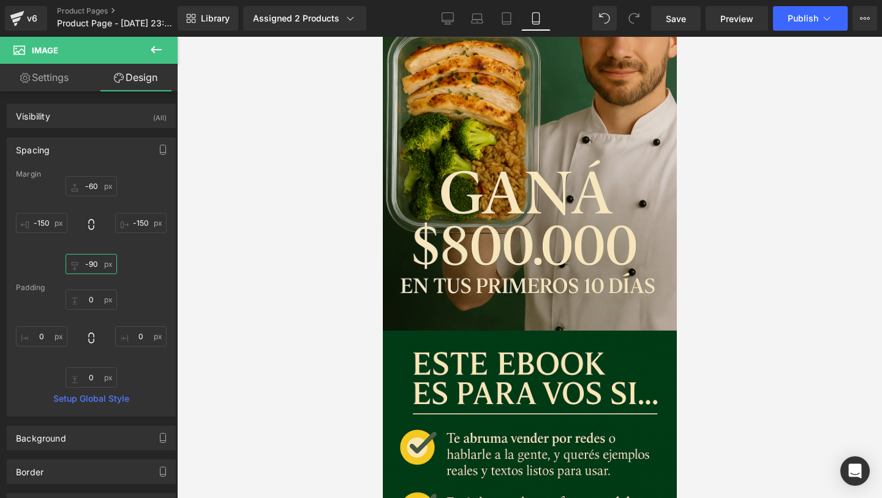
scroll to position [0, 0]
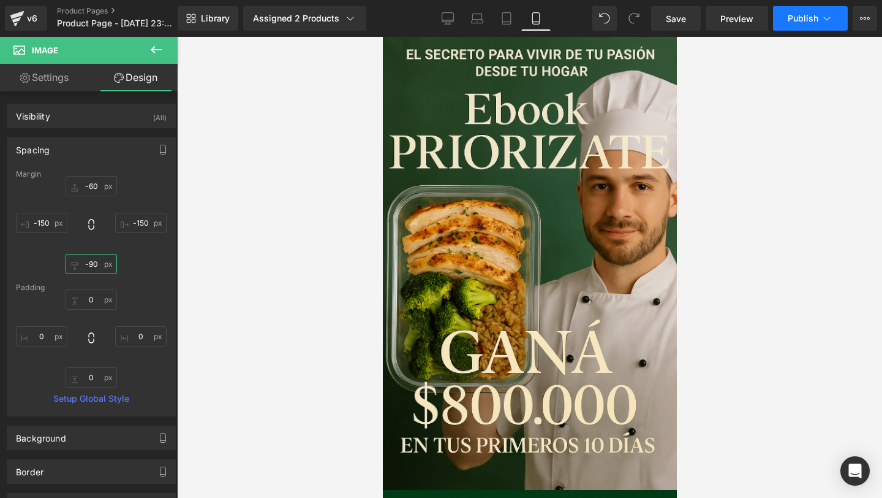
type input "-90"
click at [821, 21] on icon at bounding box center [827, 18] width 12 height 12
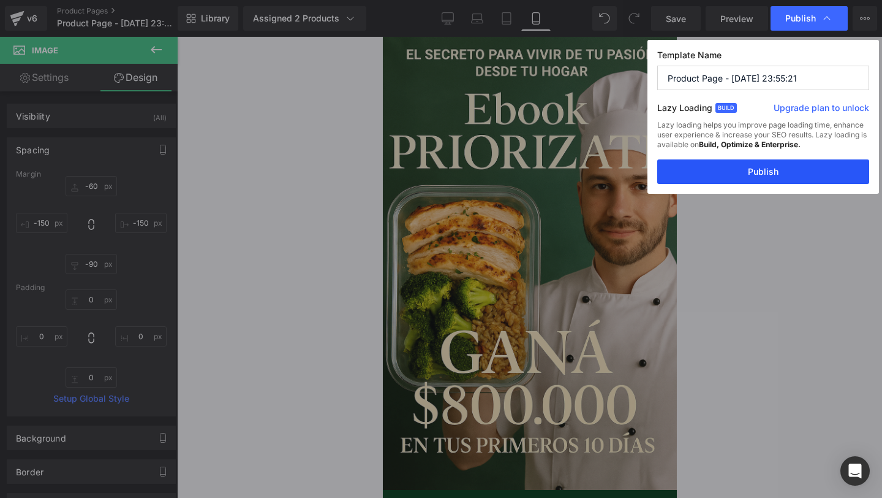
click at [737, 172] on button "Publish" at bounding box center [764, 171] width 212 height 25
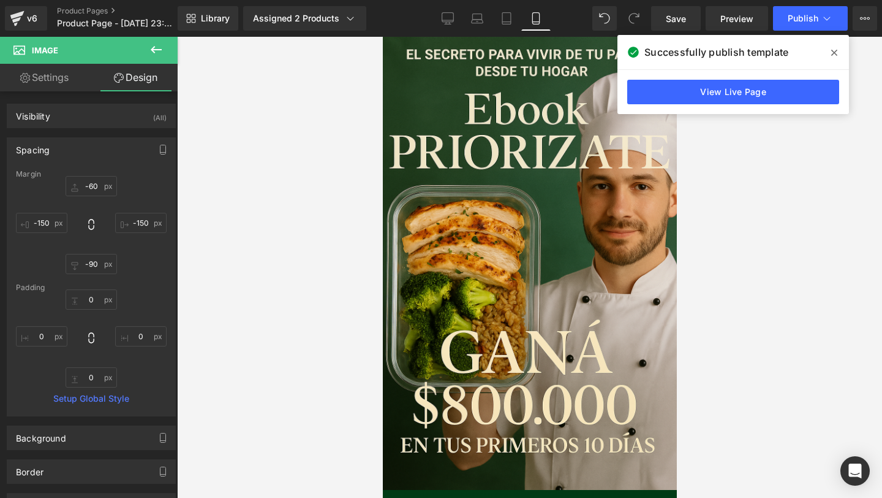
click at [833, 47] on span at bounding box center [835, 53] width 20 height 20
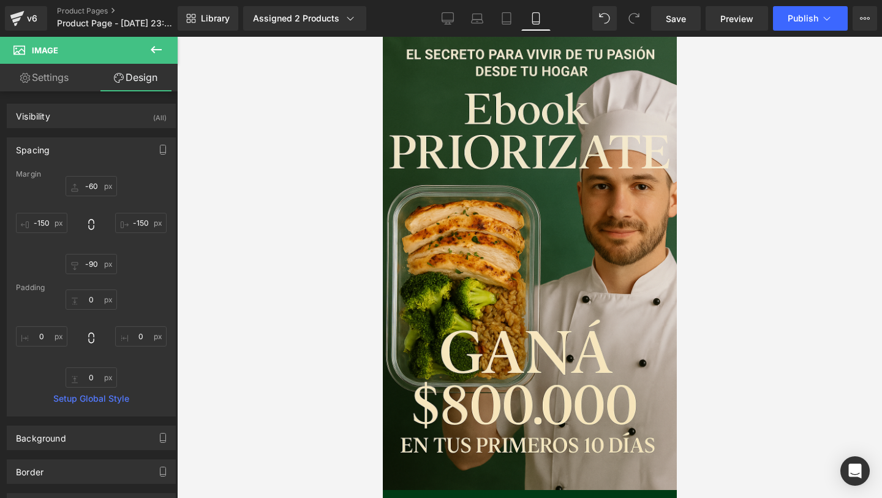
click at [810, 4] on div "Library Assigned 2 Products Product Preview Crea tu negocio de viandas en 7 dia…" at bounding box center [530, 18] width 705 height 37
click at [800, 12] on button "Publish" at bounding box center [810, 18] width 75 height 25
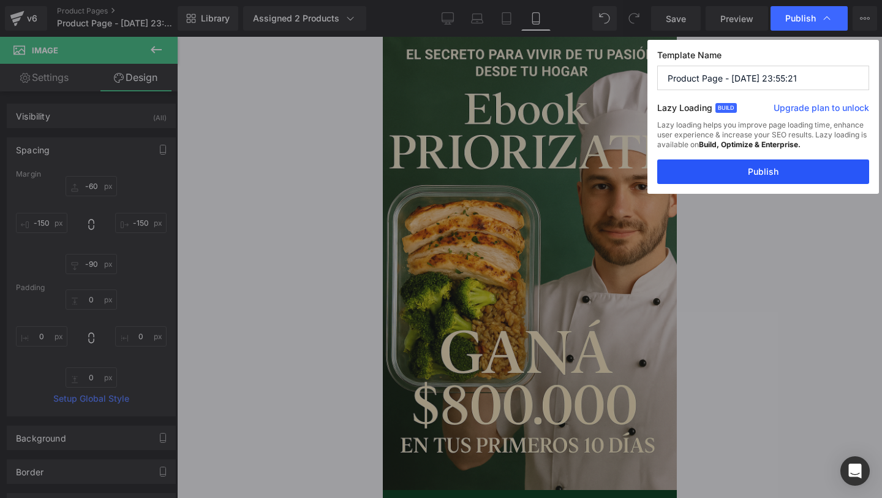
click at [748, 166] on button "Publish" at bounding box center [764, 171] width 212 height 25
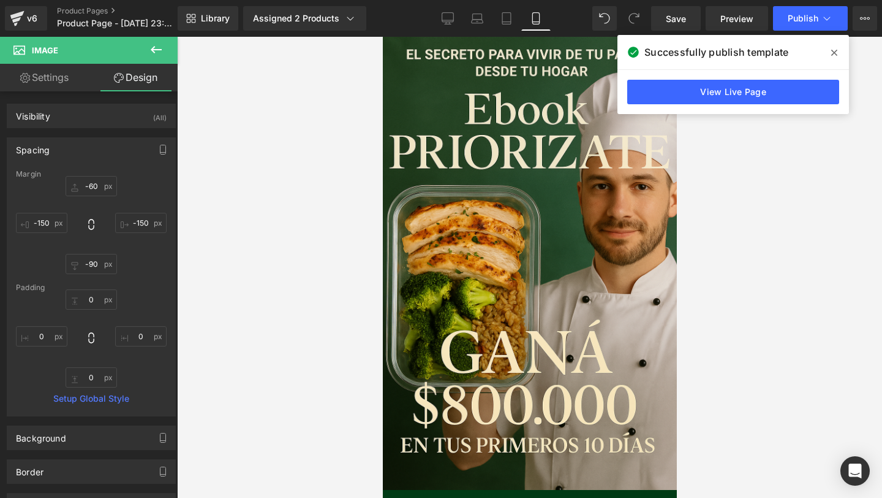
click at [837, 55] on icon at bounding box center [835, 53] width 6 height 10
